Goal: Task Accomplishment & Management: Use online tool/utility

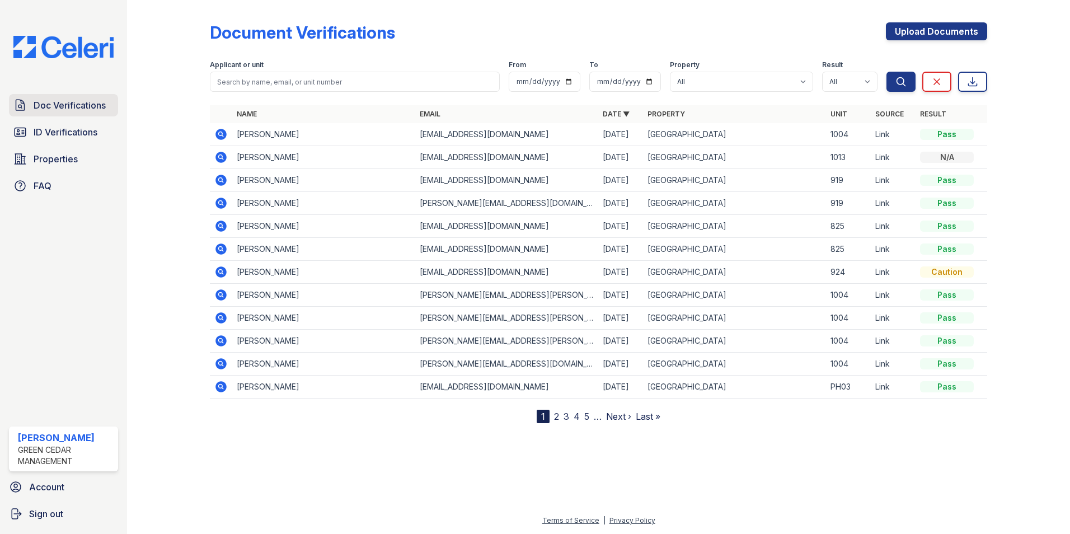
click at [71, 111] on span "Doc Verifications" at bounding box center [70, 105] width 72 height 13
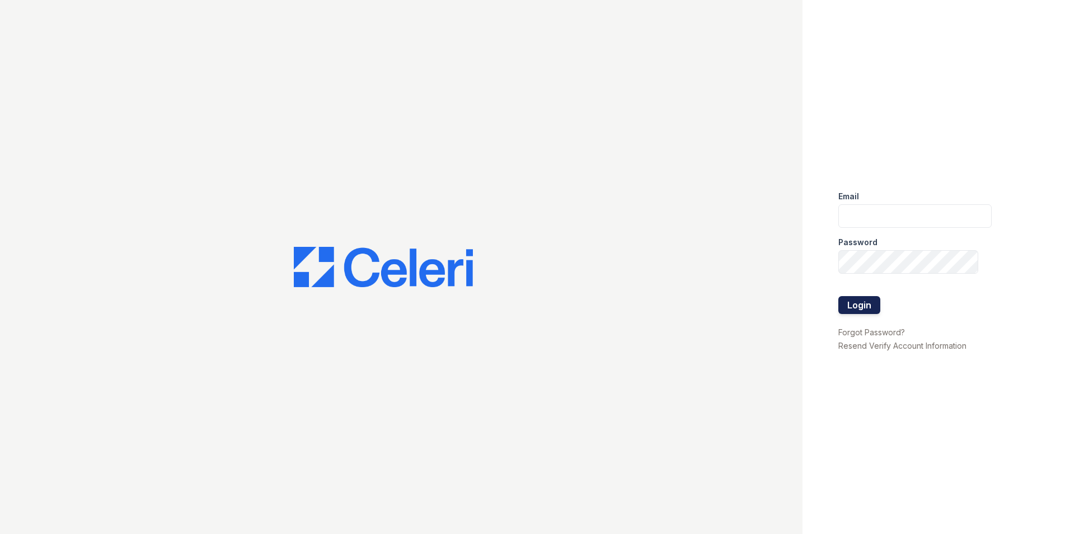
type input "kslimski@corcoran.com"
click at [856, 309] on button "Login" at bounding box center [859, 305] width 42 height 18
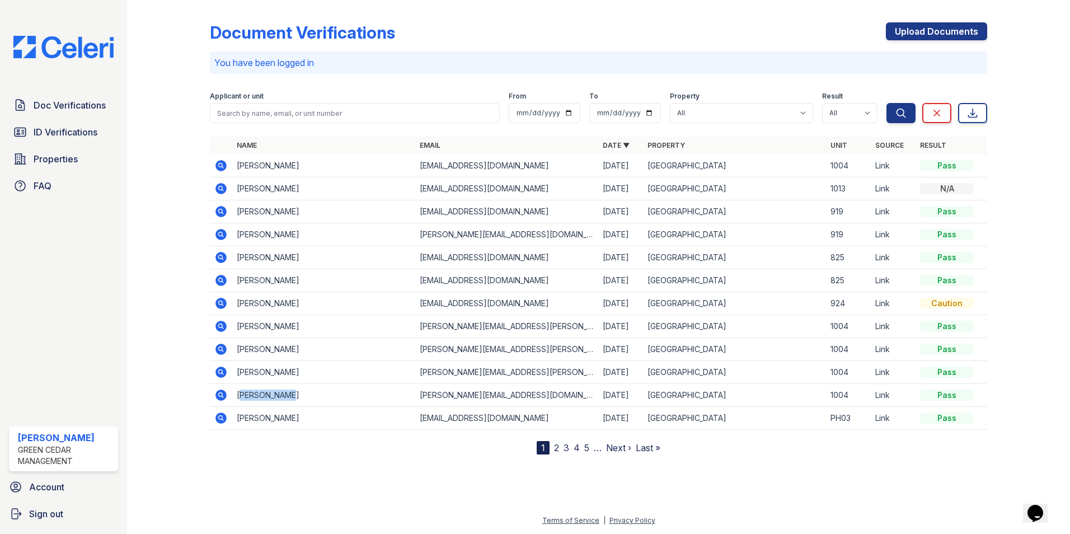
drag, startPoint x: 251, startPoint y: 395, endPoint x: 288, endPoint y: 393, distance: 37.0
click at [288, 393] on td "[PERSON_NAME]" at bounding box center [323, 395] width 183 height 23
click at [67, 129] on span "ID Verifications" at bounding box center [66, 131] width 64 height 13
